Goal: Transaction & Acquisition: Purchase product/service

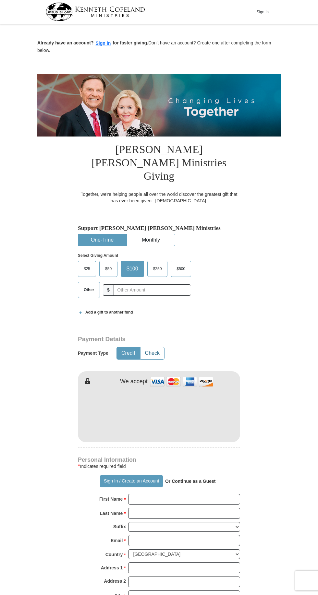
click at [150, 347] on button "Check" at bounding box center [152, 353] width 24 height 12
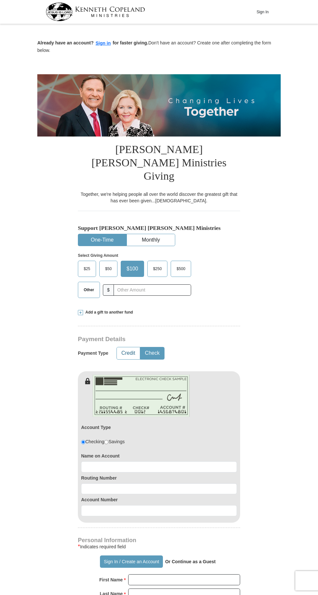
click at [123, 347] on button "Credit" at bounding box center [128, 353] width 23 height 12
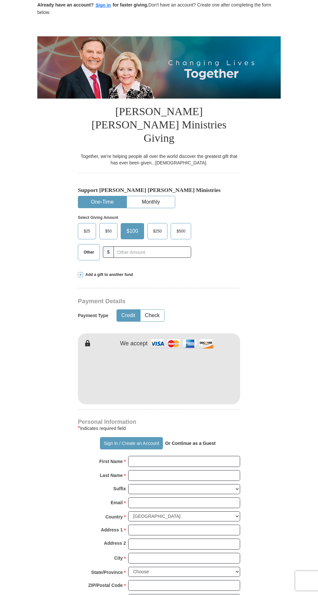
scroll to position [77, 0]
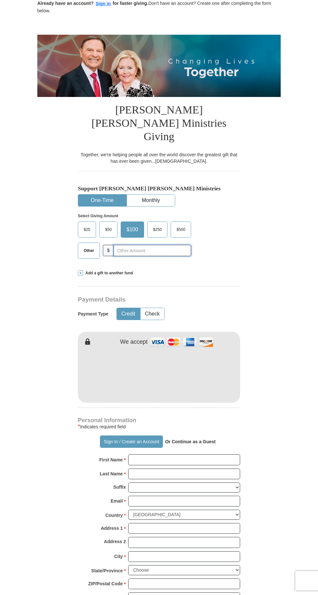
click at [169, 245] on input "text" at bounding box center [151, 250] width 77 height 11
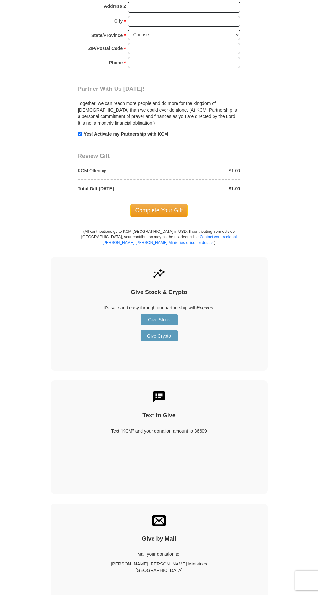
scroll to position [611, 0]
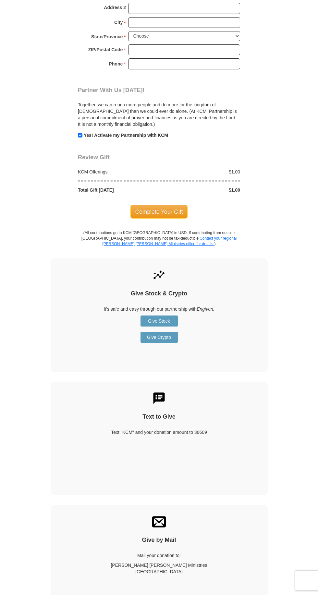
type input "1"
click at [158, 331] on link "Give Crypto" at bounding box center [158, 336] width 37 height 11
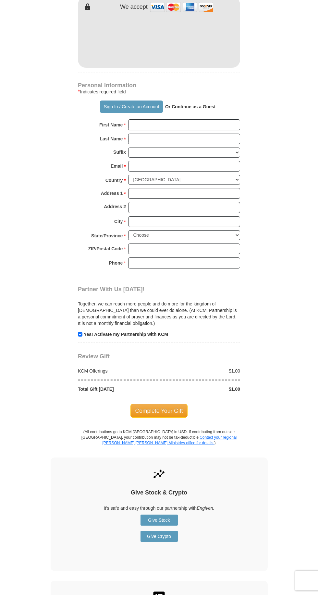
scroll to position [414, 0]
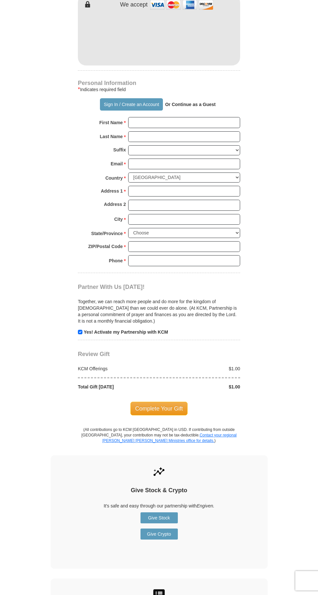
click at [176, 401] on span "Complete Your Gift" at bounding box center [158, 408] width 57 height 14
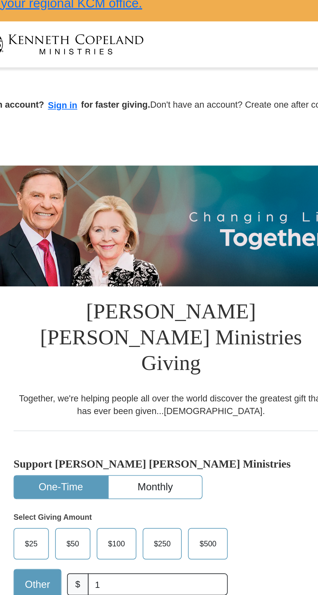
scroll to position [0, 0]
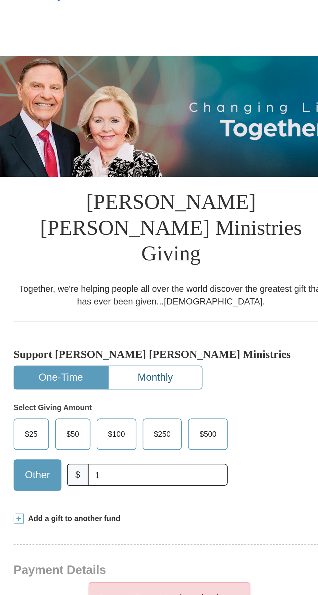
click at [172, 272] on button "Monthly" at bounding box center [151, 278] width 48 height 12
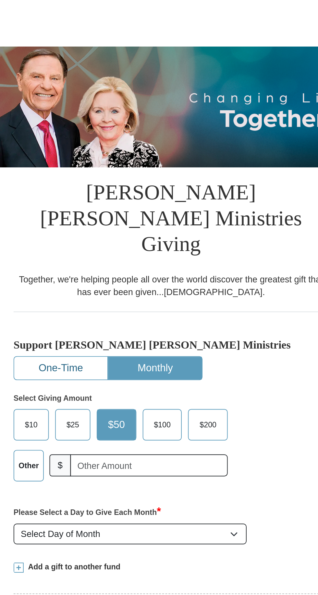
click at [107, 272] on button "One-Time" at bounding box center [102, 278] width 48 height 12
